Goal: Task Accomplishment & Management: Complete application form

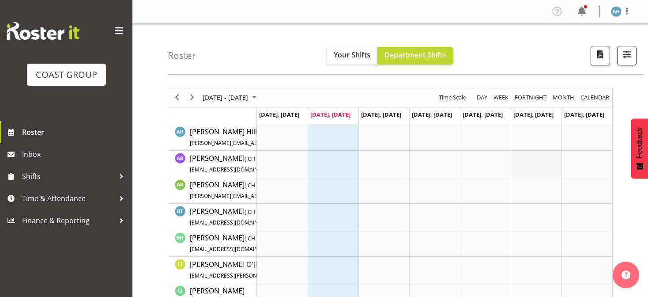
click at [512, 153] on td "Timeline Week of August 12, 2025" at bounding box center [536, 164] width 51 height 26
click at [63, 200] on span "Time & Attendance" at bounding box center [68, 198] width 93 height 13
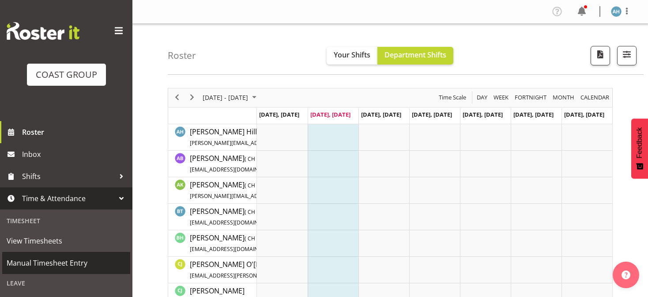
click at [53, 260] on span "Manual Timesheet Entry" at bounding box center [66, 262] width 119 height 13
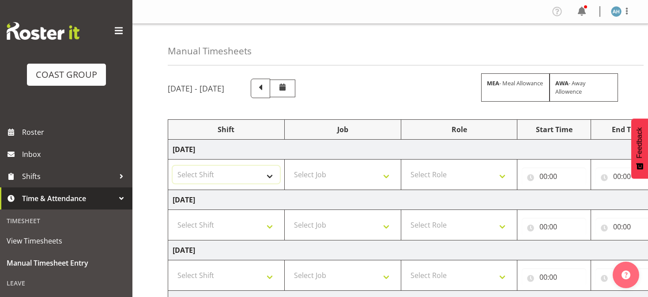
click at [240, 173] on select "Select Shift CHC SIGN ADMIN (LEAVE ALONE, DONT MAKE INACTIVE) DW CHC ARK WORK D…" at bounding box center [226, 175] width 107 height 18
select select "62216"
click at [173, 166] on select "Select Shift CHC SIGN ADMIN (LEAVE ALONE, DONT MAKE INACTIVE) DW CHC ARK WORK D…" at bounding box center [226, 175] width 107 height 18
click at [230, 224] on select "Select Shift CHC SIGN ADMIN (LEAVE ALONE, DONT MAKE INACTIVE) DW CHC ARK WORK D…" at bounding box center [226, 225] width 107 height 18
select select "62216"
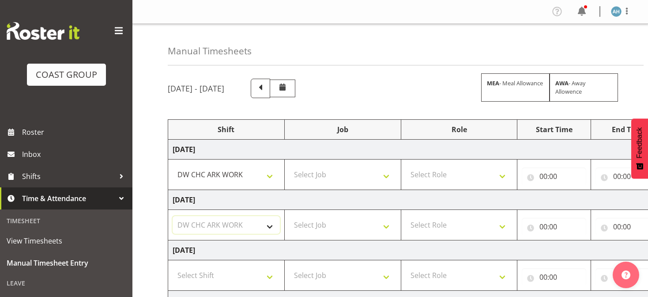
click at [173, 216] on select "Select Shift CHC SIGN ADMIN (LEAVE ALONE, DONT MAKE INACTIVE) DW CHC ARK WORK D…" at bounding box center [226, 225] width 107 height 18
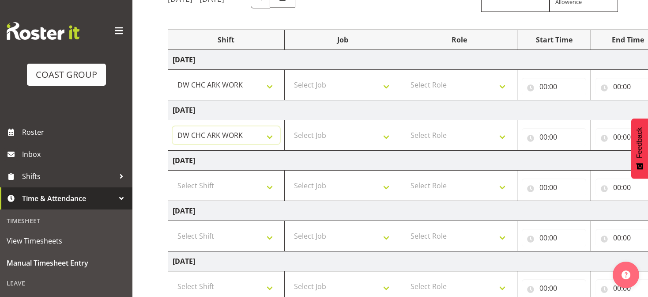
scroll to position [91, 0]
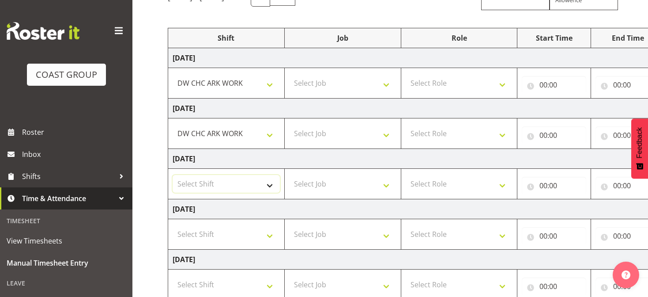
click at [245, 181] on select "Select Shift CHC SIGN ADMIN (LEAVE ALONE, DONT MAKE INACTIVE) DW CHC ARK WORK D…" at bounding box center [226, 184] width 107 height 18
select select "62216"
click at [173, 175] on select "Select Shift CHC SIGN ADMIN (LEAVE ALONE, DONT MAKE INACTIVE) DW CHC ARK WORK D…" at bounding box center [226, 184] width 107 height 18
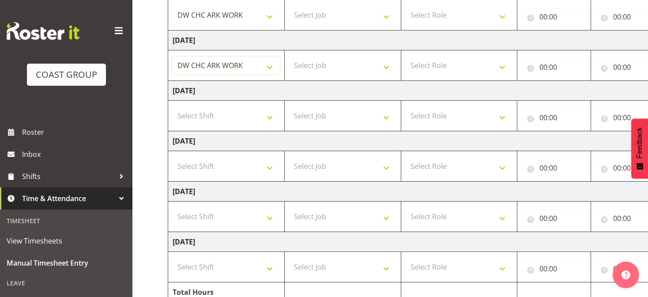
scroll to position [249, 0]
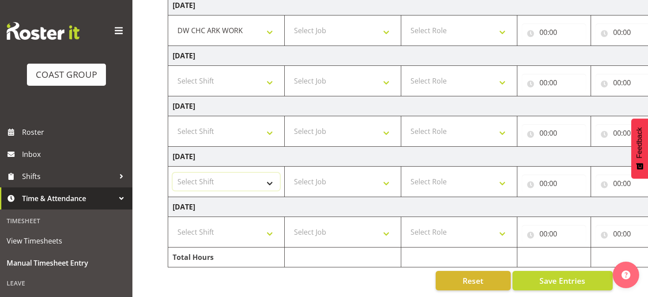
click at [249, 173] on select "Select Shift CHC SIGN ADMIN (LEAVE ALONE, DONT MAKE INACTIVE) DW CHC ARK WORK D…" at bounding box center [226, 182] width 107 height 18
select select "62216"
click at [173, 173] on select "Select Shift CHC SIGN ADMIN (LEAVE ALONE, DONT MAKE INACTIVE) DW CHC ARK WORK D…" at bounding box center [226, 182] width 107 height 18
click at [216, 223] on select "Select Shift CHC SIGN ADMIN (LEAVE ALONE, DONT MAKE INACTIVE) DW CHC ARK WORK D…" at bounding box center [226, 232] width 107 height 18
select select "62216"
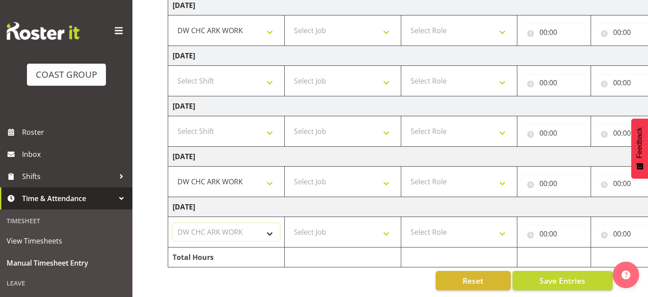
click at [173, 223] on select "Select Shift CHC SIGN ADMIN (LEAVE ALONE, DONT MAKE INACTIVE) DW CHC ARK WORK D…" at bounding box center [226, 232] width 107 height 18
click at [348, 228] on select "Select Job 1 Carlton Events 1 [PERSON_NAME][GEOGRAPHIC_DATA] 1 [PERSON_NAME][GE…" at bounding box center [342, 232] width 107 height 18
select select "624"
click at [289, 223] on select "Select Job 1 Carlton Events 1 [PERSON_NAME][GEOGRAPHIC_DATA] 1 [PERSON_NAME][GE…" at bounding box center [342, 232] width 107 height 18
click at [362, 185] on td "Select Job 1 Carlton Events 1 [PERSON_NAME][GEOGRAPHIC_DATA] 1 [PERSON_NAME][GE…" at bounding box center [342, 181] width 117 height 30
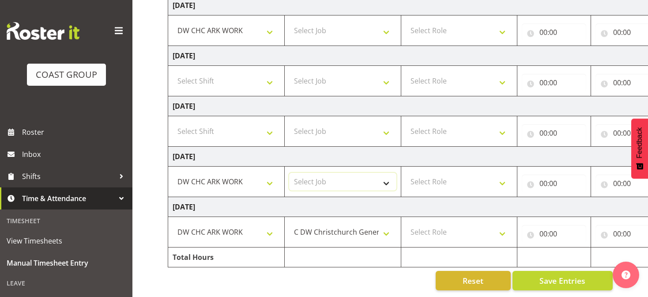
click at [353, 178] on select "Select Job 1 Carlton Events 1 [PERSON_NAME][GEOGRAPHIC_DATA] 1 [PERSON_NAME][GE…" at bounding box center [342, 182] width 107 height 18
select select "624"
click at [289, 173] on select "Select Job 1 Carlton Events 1 [PERSON_NAME][GEOGRAPHIC_DATA] 1 [PERSON_NAME][GE…" at bounding box center [342, 182] width 107 height 18
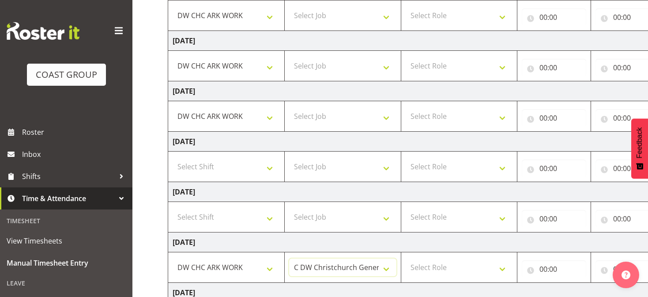
scroll to position [157, 0]
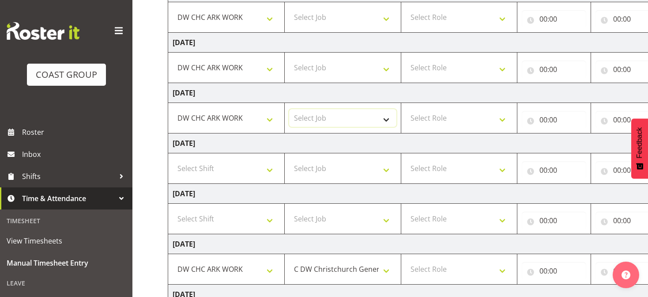
click at [364, 116] on select "Select Job 1 Carlton Events 1 [PERSON_NAME][GEOGRAPHIC_DATA] 1 [PERSON_NAME][GE…" at bounding box center [342, 118] width 107 height 18
select select "624"
click at [289, 109] on select "Select Job 1 Carlton Events 1 [PERSON_NAME][GEOGRAPHIC_DATA] 1 [PERSON_NAME][GE…" at bounding box center [342, 118] width 107 height 18
click at [349, 67] on select "Select Job 1 Carlton Events 1 [PERSON_NAME][GEOGRAPHIC_DATA] 1 [PERSON_NAME][GE…" at bounding box center [342, 68] width 107 height 18
select select "624"
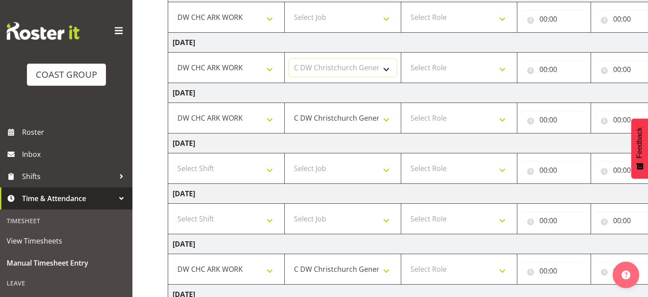
click at [289, 59] on select "Select Job 1 Carlton Events 1 [PERSON_NAME][GEOGRAPHIC_DATA] 1 [PERSON_NAME][GE…" at bounding box center [342, 68] width 107 height 18
click at [352, 19] on select "Select Job 1 Carlton Events 1 [PERSON_NAME][GEOGRAPHIC_DATA] 1 [PERSON_NAME][GE…" at bounding box center [342, 17] width 107 height 18
select select "624"
click at [289, 8] on select "Select Job 1 Carlton Events 1 [PERSON_NAME][GEOGRAPHIC_DATA] 1 [PERSON_NAME][GE…" at bounding box center [342, 17] width 107 height 18
click at [474, 20] on select "Select Role DW WORKSHOP HAND" at bounding box center [459, 17] width 107 height 18
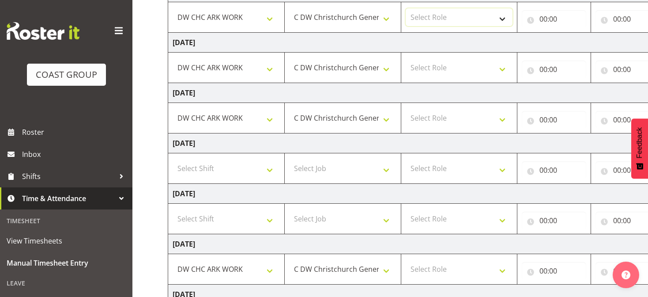
select select "223"
click at [406, 8] on select "Select Role DW WORKSHOP HAND" at bounding box center [459, 17] width 107 height 18
click at [461, 69] on select "Select Role DW WORKSHOP HAND" at bounding box center [459, 68] width 107 height 18
select select "223"
click at [406, 59] on select "Select Role DW WORKSHOP HAND" at bounding box center [459, 68] width 107 height 18
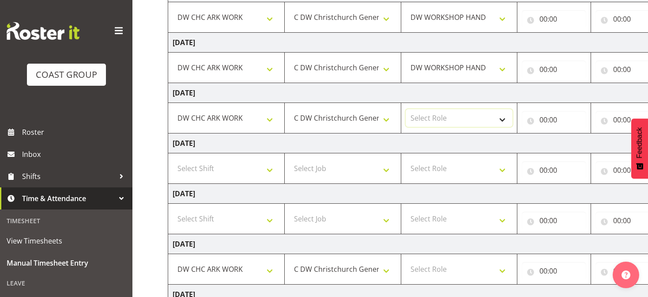
click at [464, 117] on select "Select Role DW WORKSHOP HAND" at bounding box center [459, 118] width 107 height 18
select select "223"
click at [406, 109] on select "Select Role DW WORKSHOP HAND" at bounding box center [459, 118] width 107 height 18
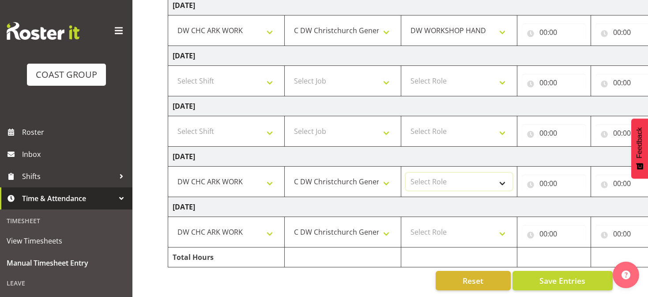
click at [460, 179] on select "Select Role DW WORKSHOP HAND" at bounding box center [459, 182] width 107 height 18
select select "223"
click at [406, 173] on select "Select Role DW WORKSHOP HAND" at bounding box center [459, 182] width 107 height 18
click at [454, 227] on select "Select Role DW WORKSHOP HAND" at bounding box center [459, 232] width 107 height 18
select select "223"
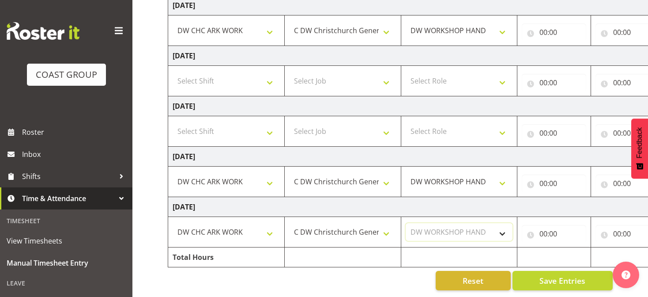
click at [406, 223] on select "Select Role DW WORKSHOP HAND" at bounding box center [459, 232] width 107 height 18
click at [542, 227] on input "00:00" at bounding box center [554, 234] width 64 height 18
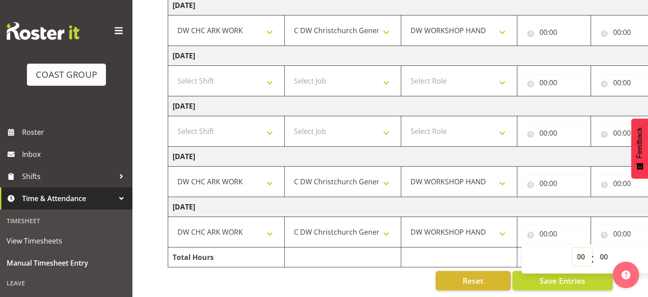
click at [581, 248] on select "00 01 02 03 04 05 06 07 08 09 10 11 12 13 14 15 16 17 18 19 20 21 22 23" at bounding box center [582, 257] width 20 height 18
select select "8"
click at [572, 248] on select "00 01 02 03 04 05 06 07 08 09 10 11 12 13 14 15 16 17 18 19 20 21 22 23" at bounding box center [582, 257] width 20 height 18
type input "08:00"
click at [606, 250] on select "00 01 02 03 04 05 06 07 08 09 10 11 12 13 14 15 16 17 18 19 20 21 22 23 24 25 2…" at bounding box center [605, 257] width 20 height 18
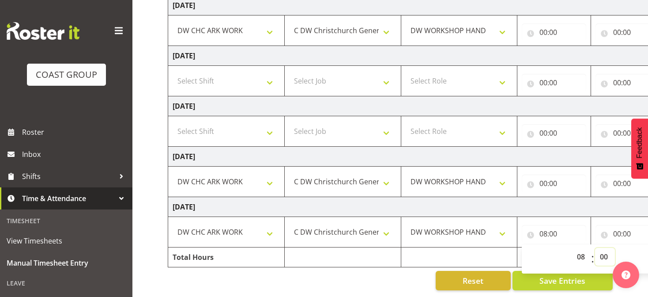
select select "30"
click at [595, 248] on select "00 01 02 03 04 05 06 07 08 09 10 11 12 13 14 15 16 17 18 19 20 21 22 23 24 25 2…" at bounding box center [605, 257] width 20 height 18
type input "08:30"
click at [616, 227] on input "00:00" at bounding box center [628, 234] width 64 height 18
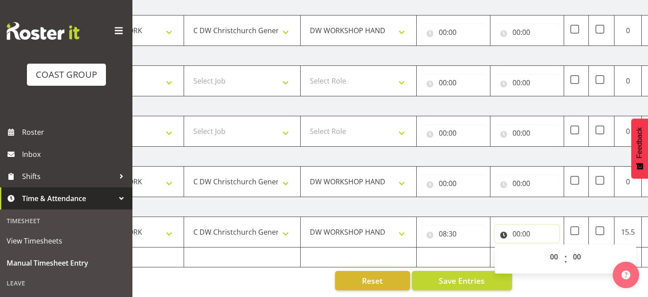
scroll to position [0, 102]
click at [552, 249] on select "00 01 02 03 04 05 06 07 08 09 10 11 12 13 14 15 16 17 18 19 20 21 22 23" at bounding box center [553, 257] width 20 height 18
select select "16"
click at [543, 248] on select "00 01 02 03 04 05 06 07 08 09 10 11 12 13 14 15 16 17 18 19 20 21 22 23" at bounding box center [553, 257] width 20 height 18
type input "16:00"
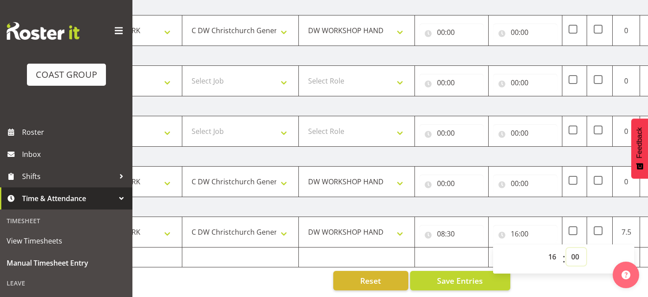
click at [576, 250] on select "00 01 02 03 04 05 06 07 08 09 10 11 12 13 14 15 16 17 18 19 20 21 22 23 24 25 2…" at bounding box center [576, 257] width 20 height 18
select select "30"
click at [566, 248] on select "00 01 02 03 04 05 06 07 08 09 10 11 12 13 14 15 16 17 18 19 20 21 22 23 24 25 2…" at bounding box center [576, 257] width 20 height 18
type input "16:30"
click at [444, 178] on input "00:00" at bounding box center [451, 183] width 64 height 18
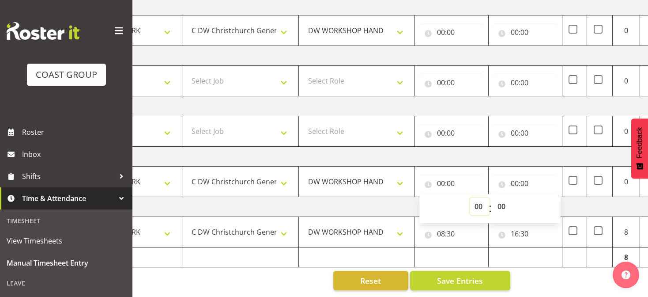
click at [479, 201] on select "00 01 02 03 04 05 06 07 08 09 10 11 12 13 14 15 16 17 18 19 20 21 22 23" at bounding box center [480, 206] width 20 height 18
select select "8"
click at [470, 197] on select "00 01 02 03 04 05 06 07 08 09 10 11 12 13 14 15 16 17 18 19 20 21 22 23" at bounding box center [480, 206] width 20 height 18
type input "08:00"
click at [516, 176] on input "00:00" at bounding box center [525, 183] width 64 height 18
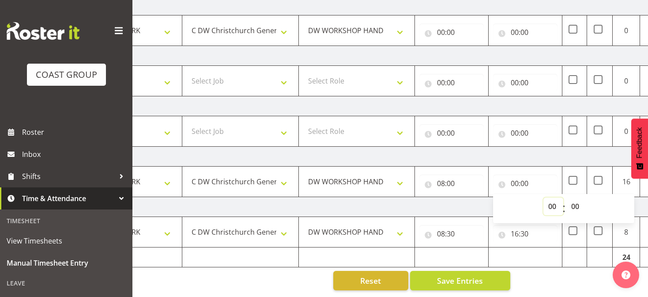
click at [553, 198] on select "00 01 02 03 04 05 06 07 08 09 10 11 12 13 14 15 16 17 18 19 20 21 22 23" at bounding box center [553, 206] width 20 height 18
select select "16"
click at [543, 197] on select "00 01 02 03 04 05 06 07 08 09 10 11 12 13 14 15 16 17 18 19 20 21 22 23" at bounding box center [553, 206] width 20 height 18
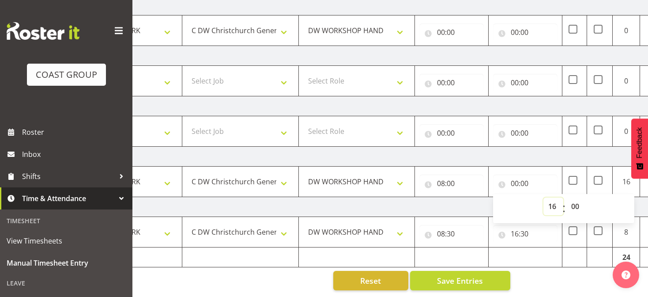
type input "16:00"
click at [577, 198] on select "00 01 02 03 04 05 06 07 08 09 10 11 12 13 14 15 16 17 18 19 20 21 22 23 24 25 2…" at bounding box center [576, 206] width 20 height 18
select select "30"
click at [566, 197] on select "00 01 02 03 04 05 06 07 08 09 10 11 12 13 14 15 16 17 18 19 20 21 22 23 24 25 2…" at bounding box center [576, 206] width 20 height 18
type input "16:30"
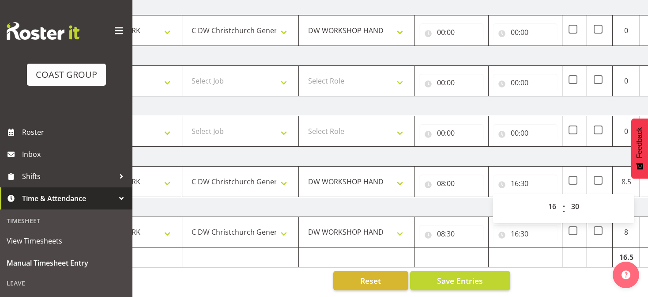
click at [536, 147] on td "[DATE]" at bounding box center [375, 157] width 618 height 20
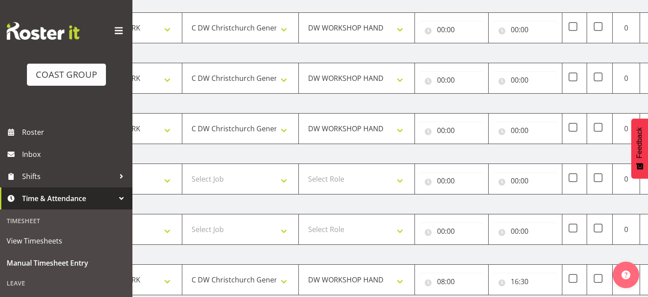
scroll to position [146, 0]
click at [440, 131] on input "00:00" at bounding box center [451, 131] width 64 height 18
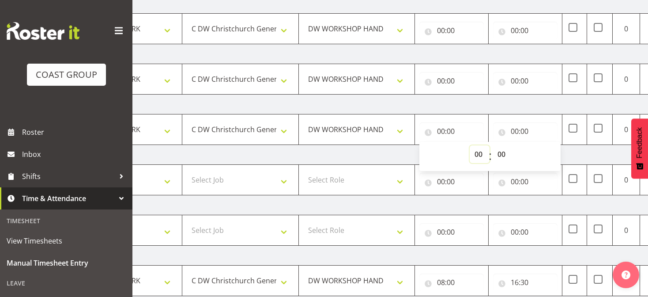
click at [478, 152] on select "00 01 02 03 04 05 06 07 08 09 10 11 12 13 14 15 16 17 18 19 20 21 22 23" at bounding box center [480, 154] width 20 height 18
select select "8"
click at [470, 145] on select "00 01 02 03 04 05 06 07 08 09 10 11 12 13 14 15 16 17 18 19 20 21 22 23" at bounding box center [480, 154] width 20 height 18
type input "08:00"
click at [513, 127] on input "00:00" at bounding box center [525, 131] width 64 height 18
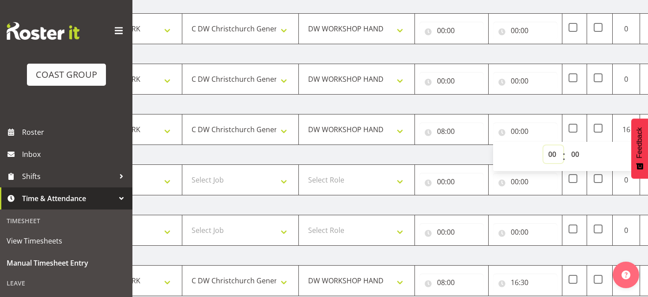
click at [554, 151] on select "00 01 02 03 04 05 06 07 08 09 10 11 12 13 14 15 16 17 18 19 20 21 22 23" at bounding box center [553, 154] width 20 height 18
select select "15"
click at [543, 145] on select "00 01 02 03 04 05 06 07 08 09 10 11 12 13 14 15 16 17 18 19 20 21 22 23" at bounding box center [553, 154] width 20 height 18
type input "15:00"
click at [574, 151] on select "00 01 02 03 04 05 06 07 08 09 10 11 12 13 14 15 16 17 18 19 20 21 22 23 24 25 2…" at bounding box center [576, 154] width 20 height 18
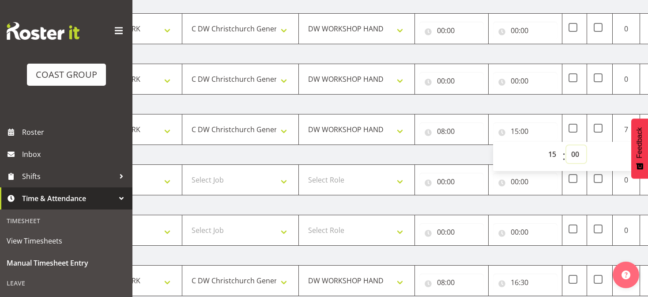
select select "30"
click at [566, 145] on select "00 01 02 03 04 05 06 07 08 09 10 11 12 13 14 15 16 17 18 19 20 21 22 23 24 25 2…" at bounding box center [576, 154] width 20 height 18
type input "15:30"
click at [475, 102] on td "[DATE]" at bounding box center [375, 104] width 618 height 20
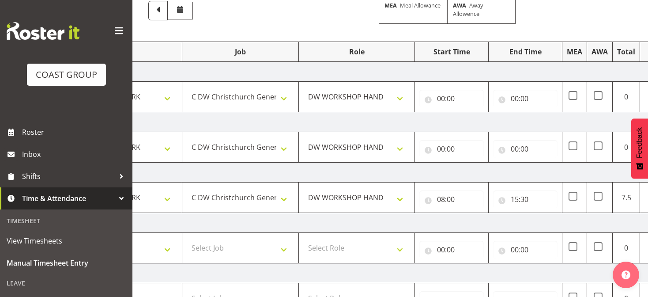
scroll to position [77, 0]
click at [441, 148] on input "00:00" at bounding box center [451, 150] width 64 height 18
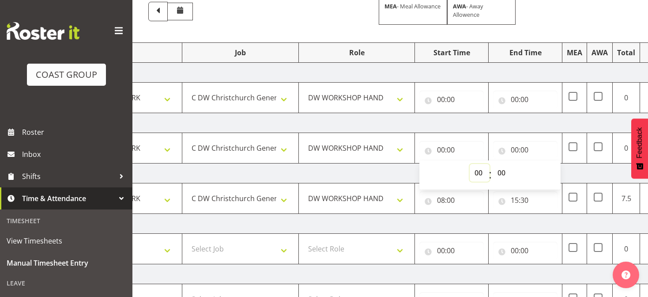
click at [477, 173] on select "00 01 02 03 04 05 06 07 08 09 10 11 12 13 14 15 16 17 18 19 20 21 22 23" at bounding box center [480, 173] width 20 height 18
select select "8"
click at [470, 164] on select "00 01 02 03 04 05 06 07 08 09 10 11 12 13 14 15 16 17 18 19 20 21 22 23" at bounding box center [480, 173] width 20 height 18
type input "08:00"
click at [517, 148] on input "00:00" at bounding box center [525, 150] width 64 height 18
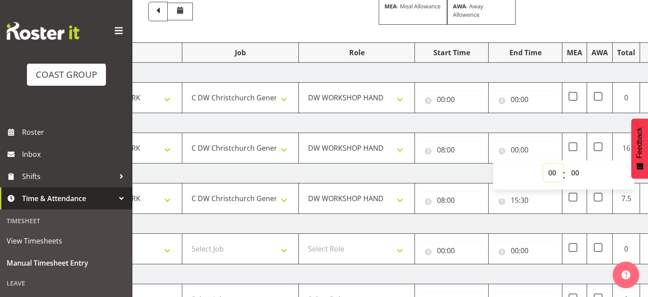
click at [548, 167] on select "00 01 02 03 04 05 06 07 08 09 10 11 12 13 14 15 16 17 18 19 20 21 22 23" at bounding box center [553, 173] width 20 height 18
select select "16"
click at [543, 164] on select "00 01 02 03 04 05 06 07 08 09 10 11 12 13 14 15 16 17 18 19 20 21 22 23" at bounding box center [553, 173] width 20 height 18
type input "16:00"
click at [516, 96] on input "00:00" at bounding box center [525, 100] width 64 height 18
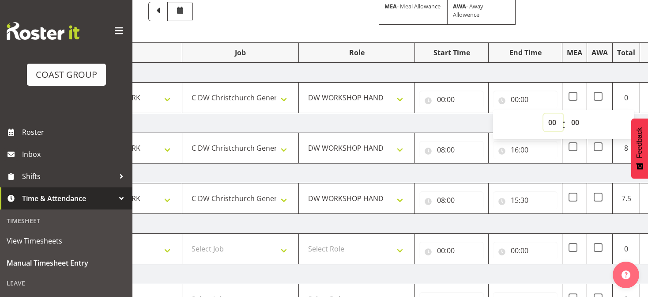
click at [551, 121] on select "00 01 02 03 04 05 06 07 08 09 10 11 12 13 14 15 16 17 18 19 20 21 22 23" at bounding box center [553, 122] width 20 height 18
select select "16"
click at [543, 113] on select "00 01 02 03 04 05 06 07 08 09 10 11 12 13 14 15 16 17 18 19 20 21 22 23" at bounding box center [553, 122] width 20 height 18
type input "16:00"
click at [442, 97] on input "00:00" at bounding box center [451, 100] width 64 height 18
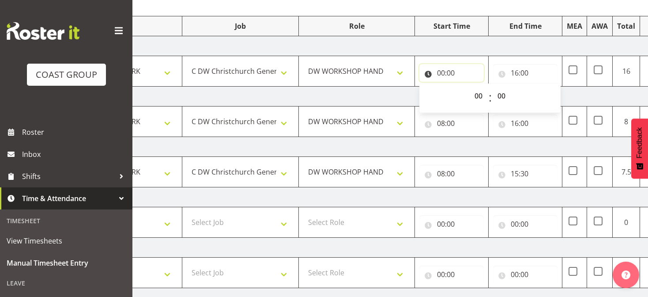
scroll to position [94, 0]
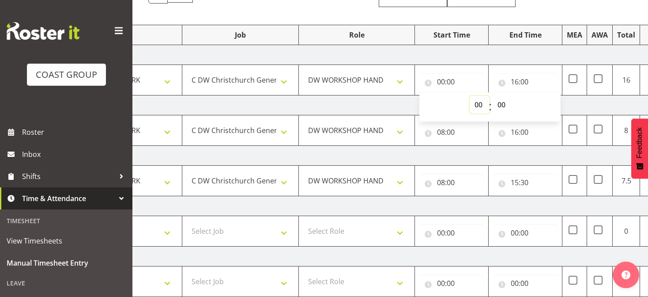
click at [477, 101] on select "00 01 02 03 04 05 06 07 08 09 10 11 12 13 14 15 16 17 18 19 20 21 22 23" at bounding box center [480, 105] width 20 height 18
select select "8"
click at [470, 96] on select "00 01 02 03 04 05 06 07 08 09 10 11 12 13 14 15 16 17 18 19 20 21 22 23" at bounding box center [480, 105] width 20 height 18
type input "08:00"
click at [513, 151] on td "[DATE]" at bounding box center [375, 156] width 618 height 20
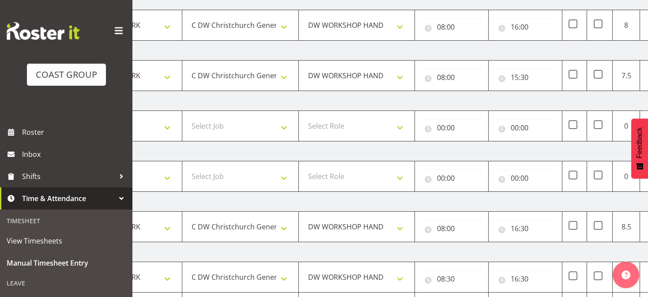
scroll to position [249, 0]
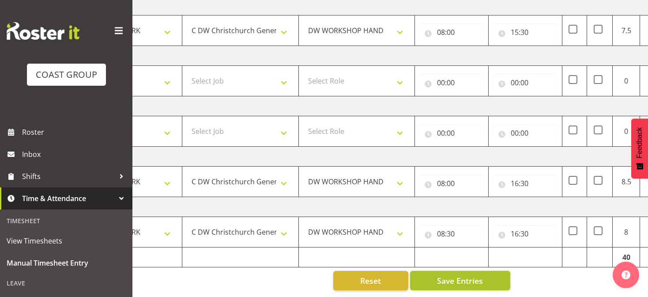
click at [458, 275] on span "Save Entries" at bounding box center [460, 280] width 46 height 11
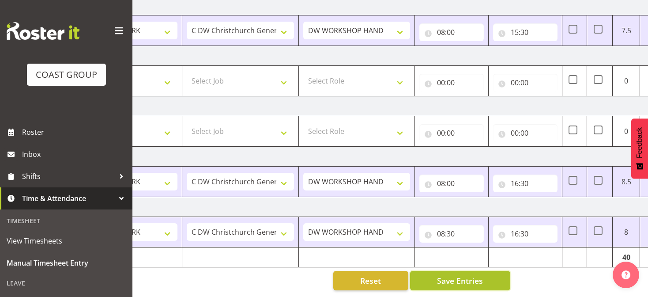
click at [458, 275] on span "Save Entries" at bounding box center [460, 280] width 46 height 11
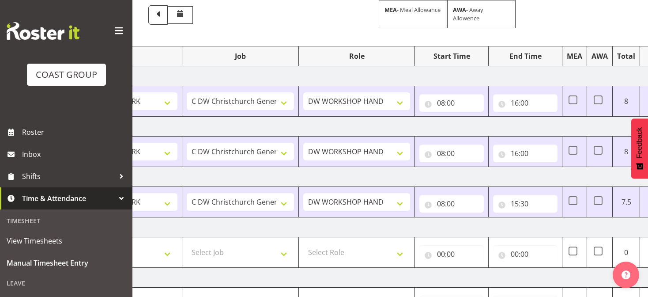
scroll to position [0, 0]
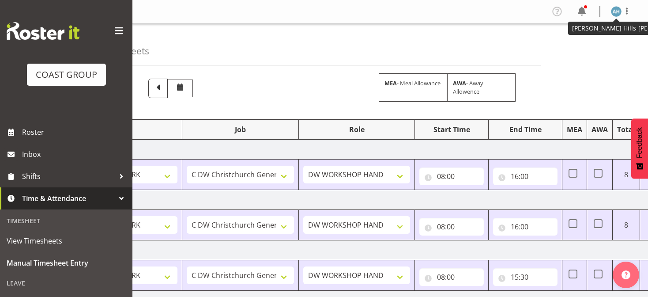
click at [617, 11] on img at bounding box center [616, 11] width 11 height 11
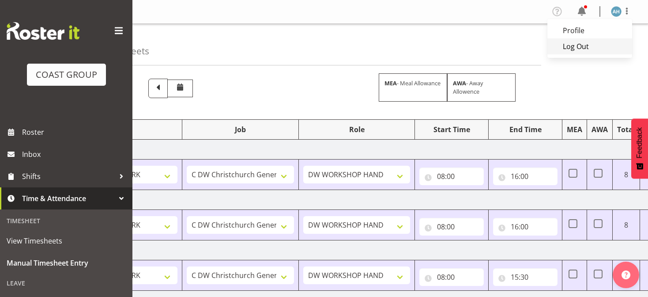
click at [589, 45] on link "Log Out" at bounding box center [589, 46] width 85 height 16
